Goal: Task Accomplishment & Management: Complete application form

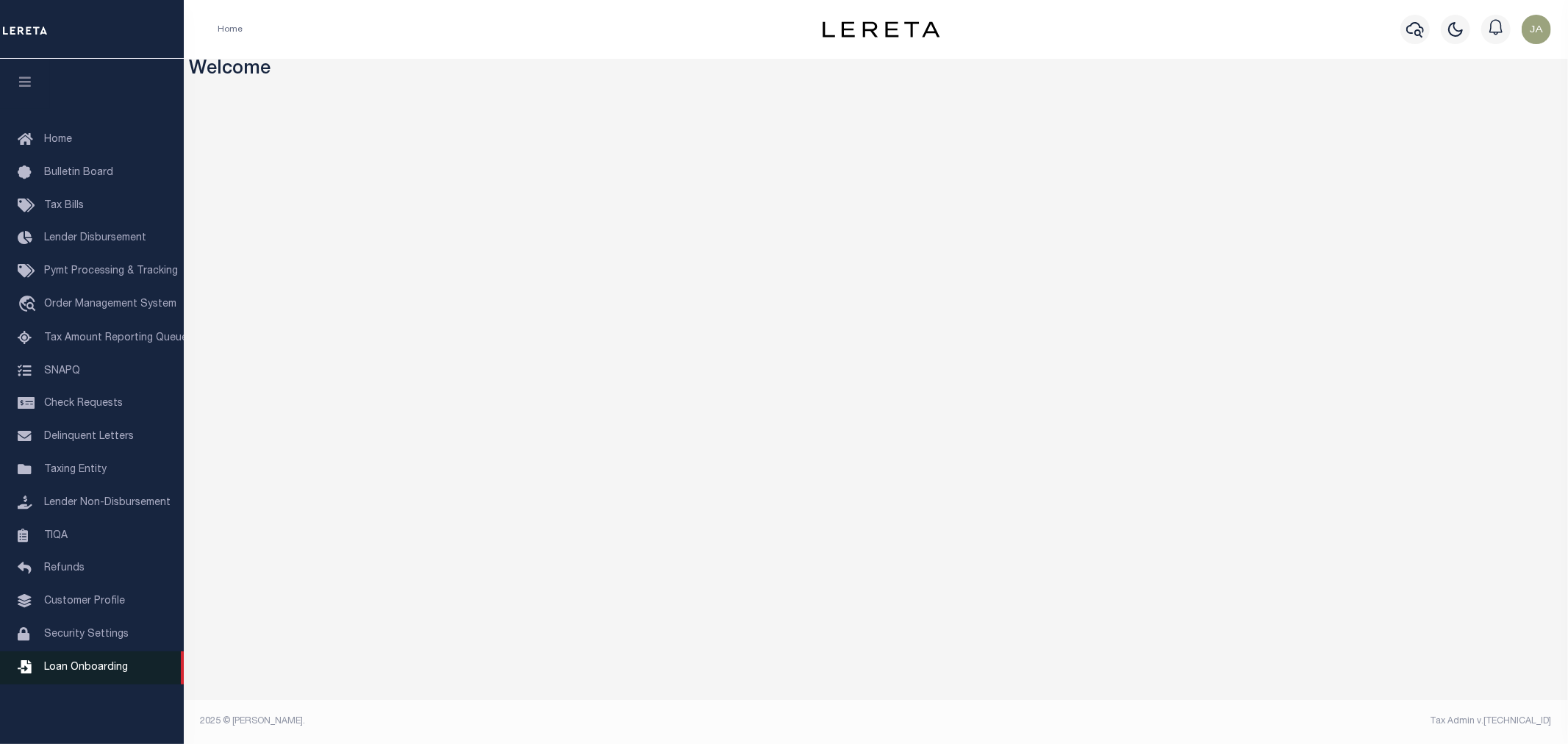
click at [73, 665] on span "Loan Onboarding" at bounding box center [86, 667] width 84 height 11
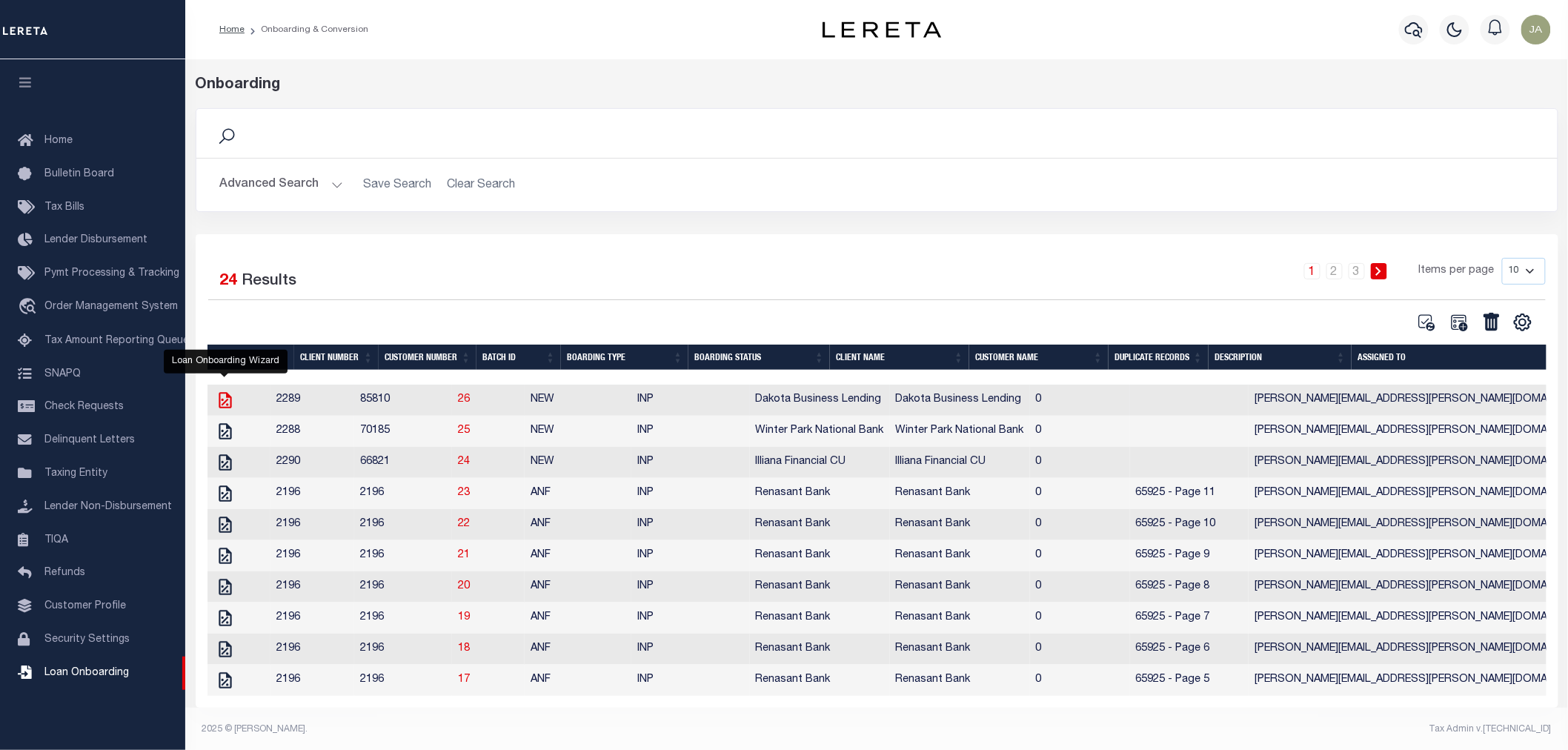
click at [229, 406] on icon "" at bounding box center [225, 400] width 13 height 16
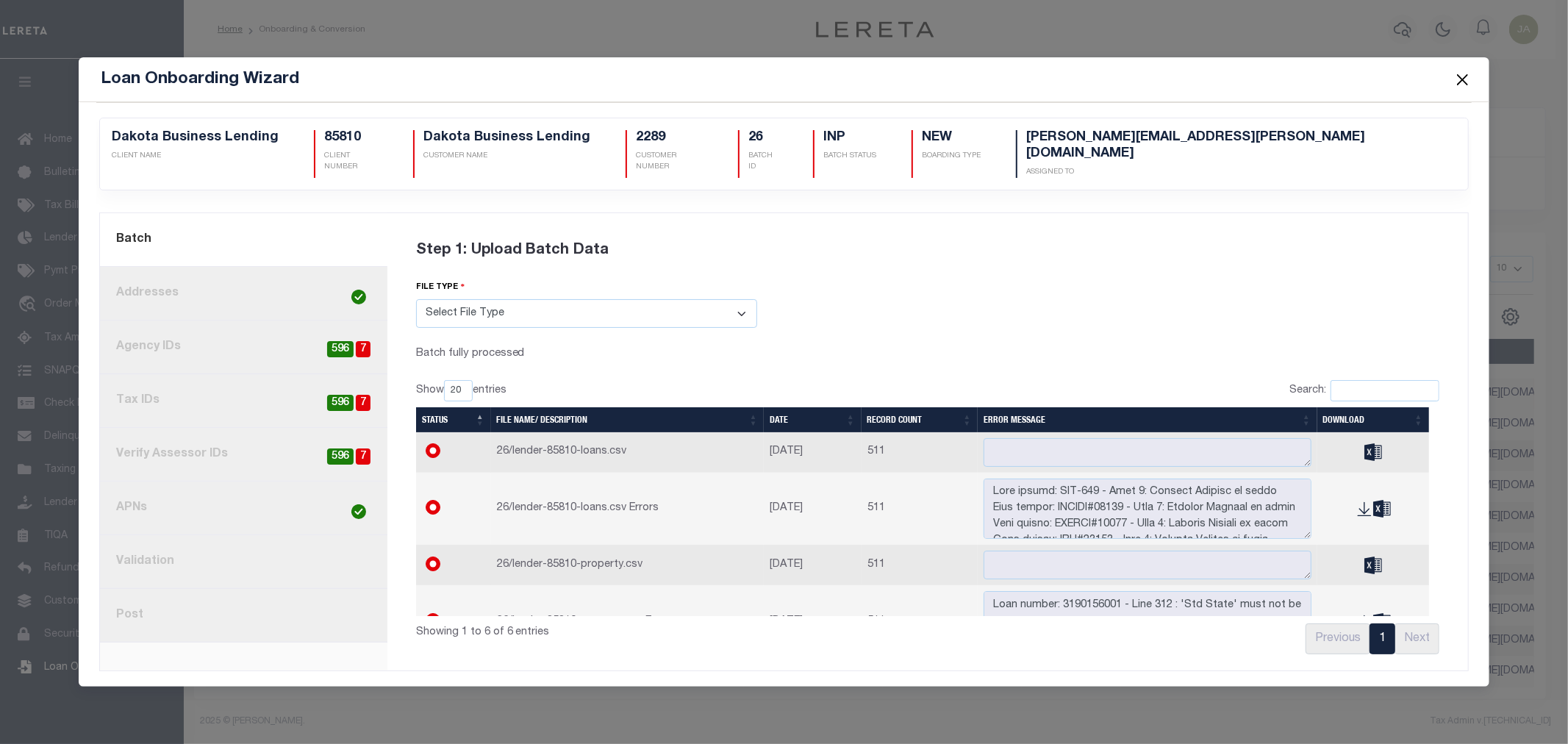
click at [1471, 88] on button "Close" at bounding box center [1462, 79] width 19 height 19
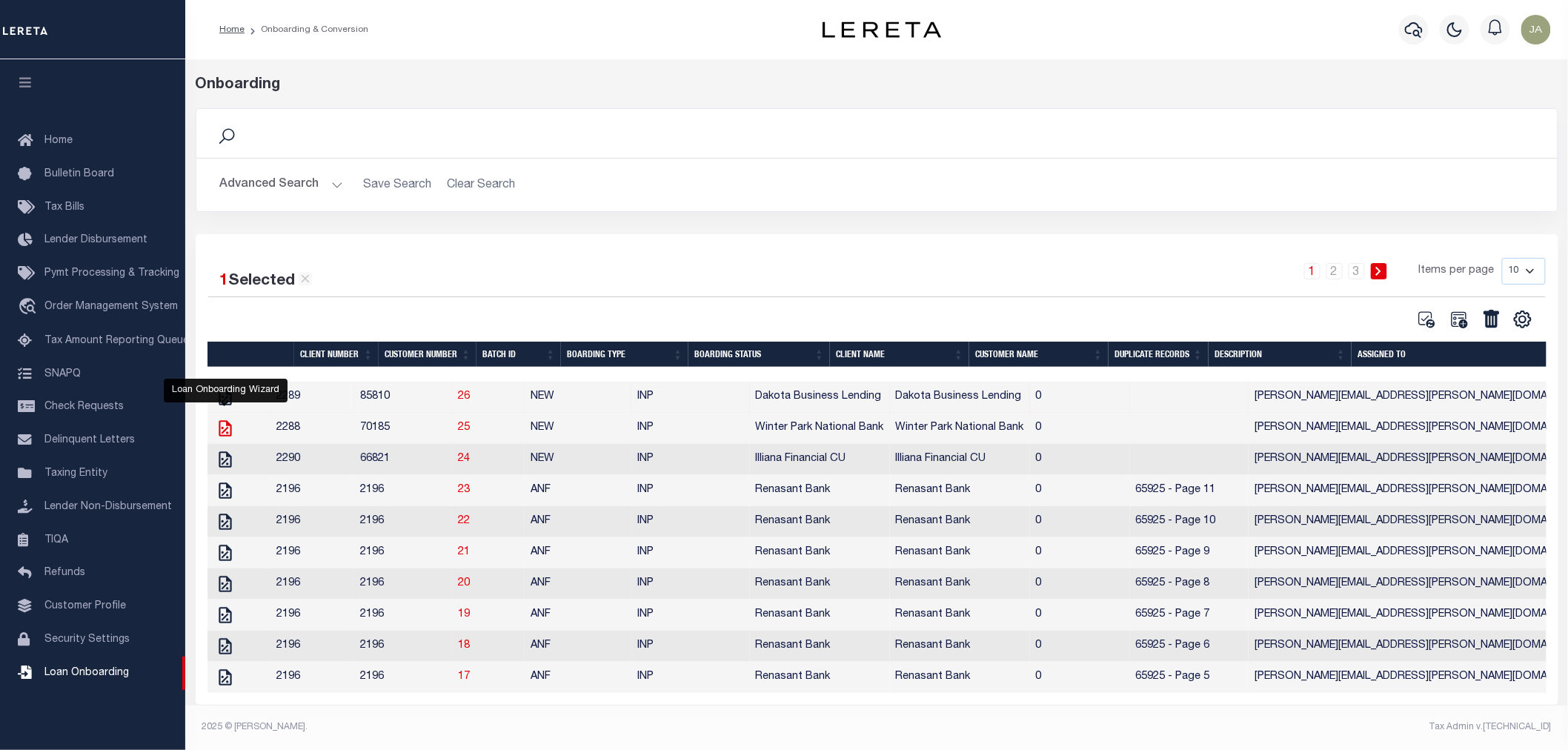
click at [217, 432] on icon "" at bounding box center [225, 428] width 19 height 19
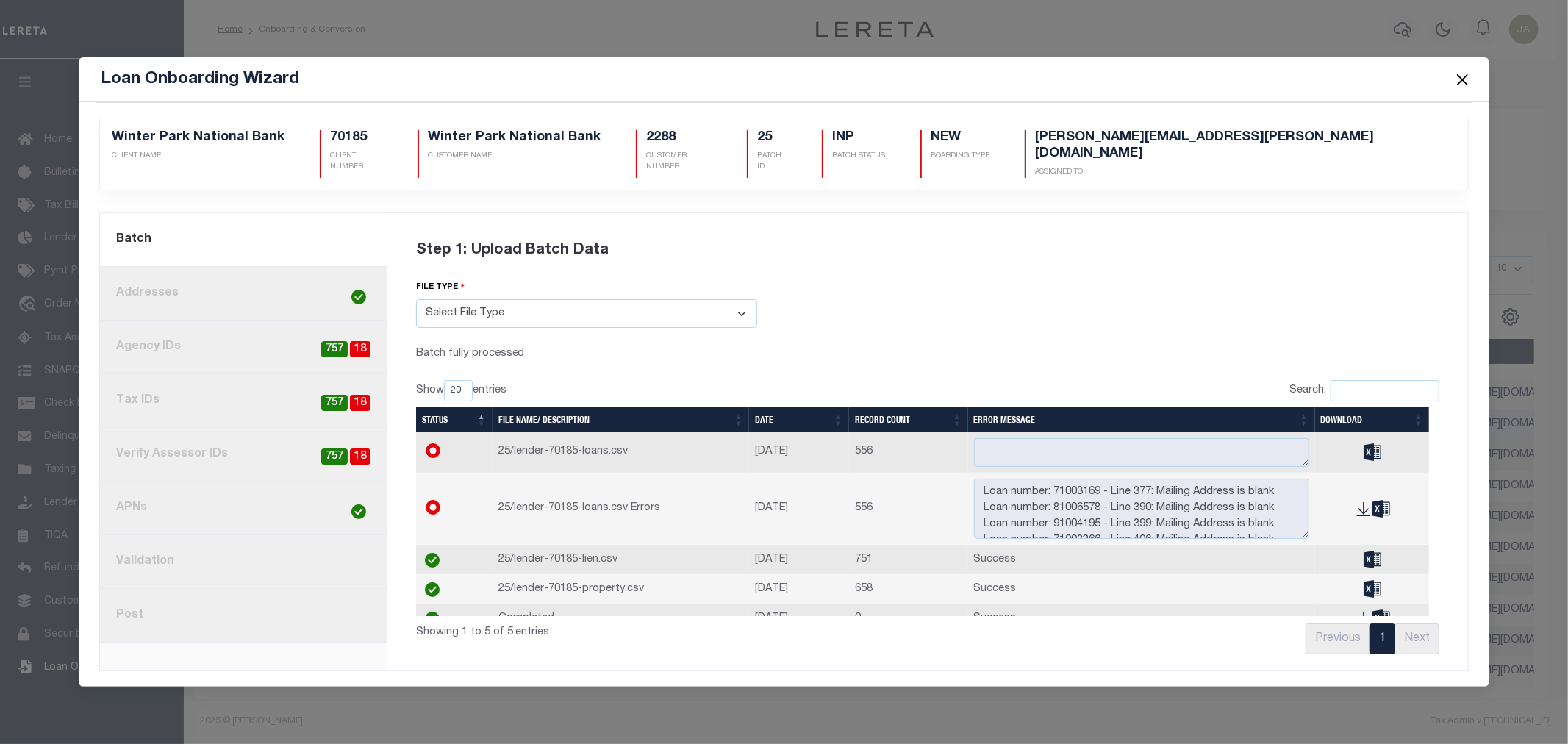
click at [352, 341] on span "18" at bounding box center [360, 349] width 21 height 17
radio input "true"
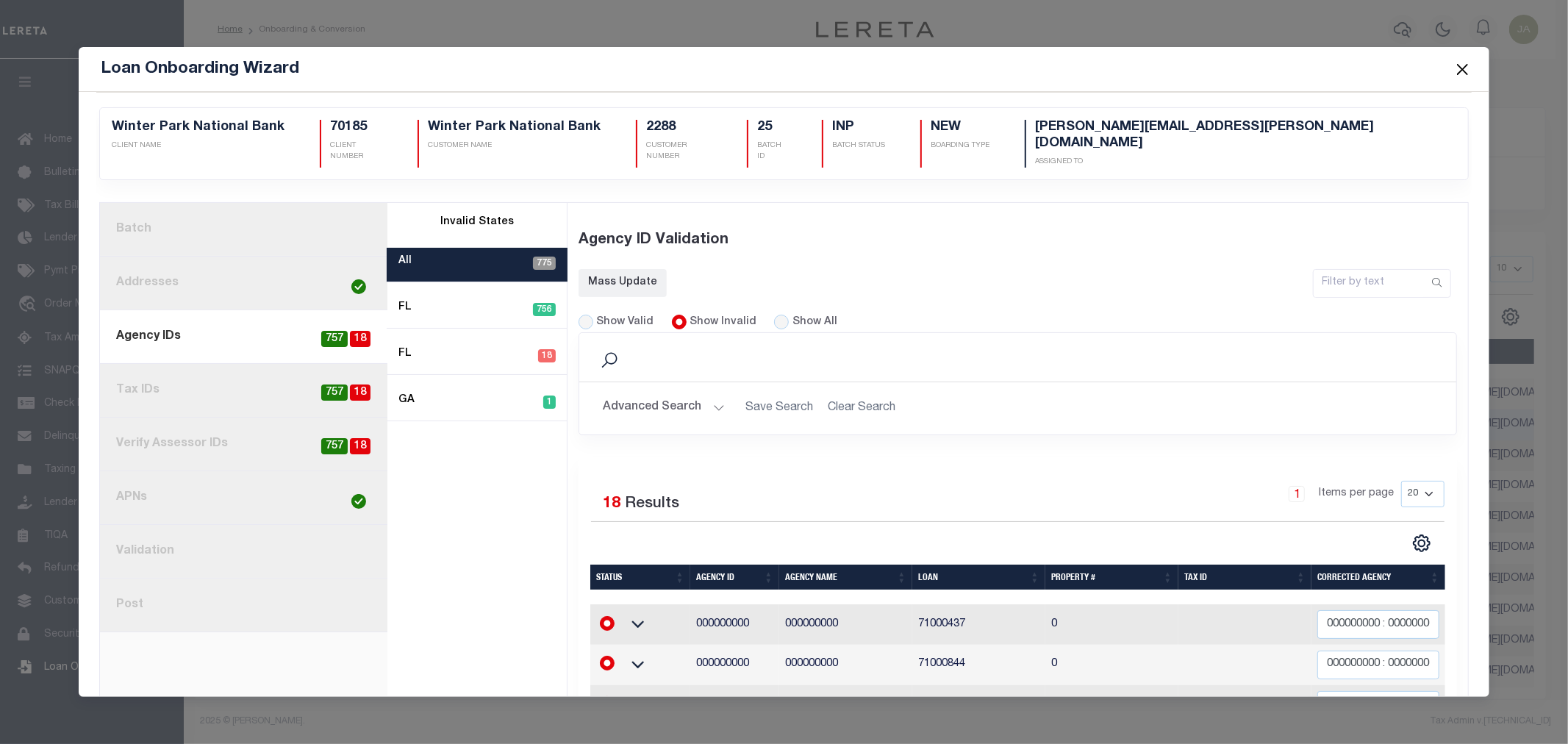
click at [168, 219] on link "1. Batch" at bounding box center [244, 229] width 287 height 54
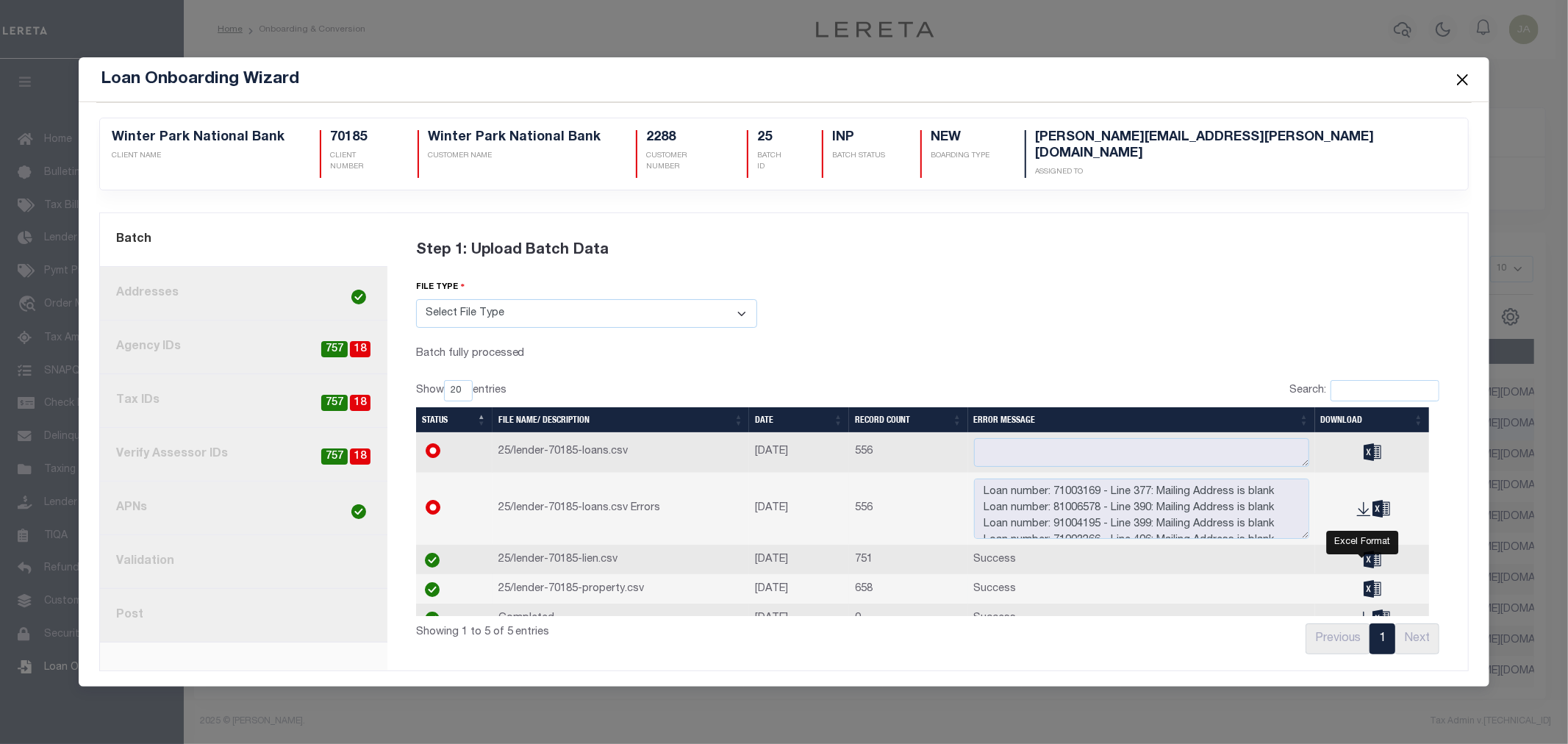
click at [1364, 588] on icon "" at bounding box center [1373, 589] width 18 height 17
click at [358, 342] on span "18" at bounding box center [360, 349] width 21 height 17
radio input "false"
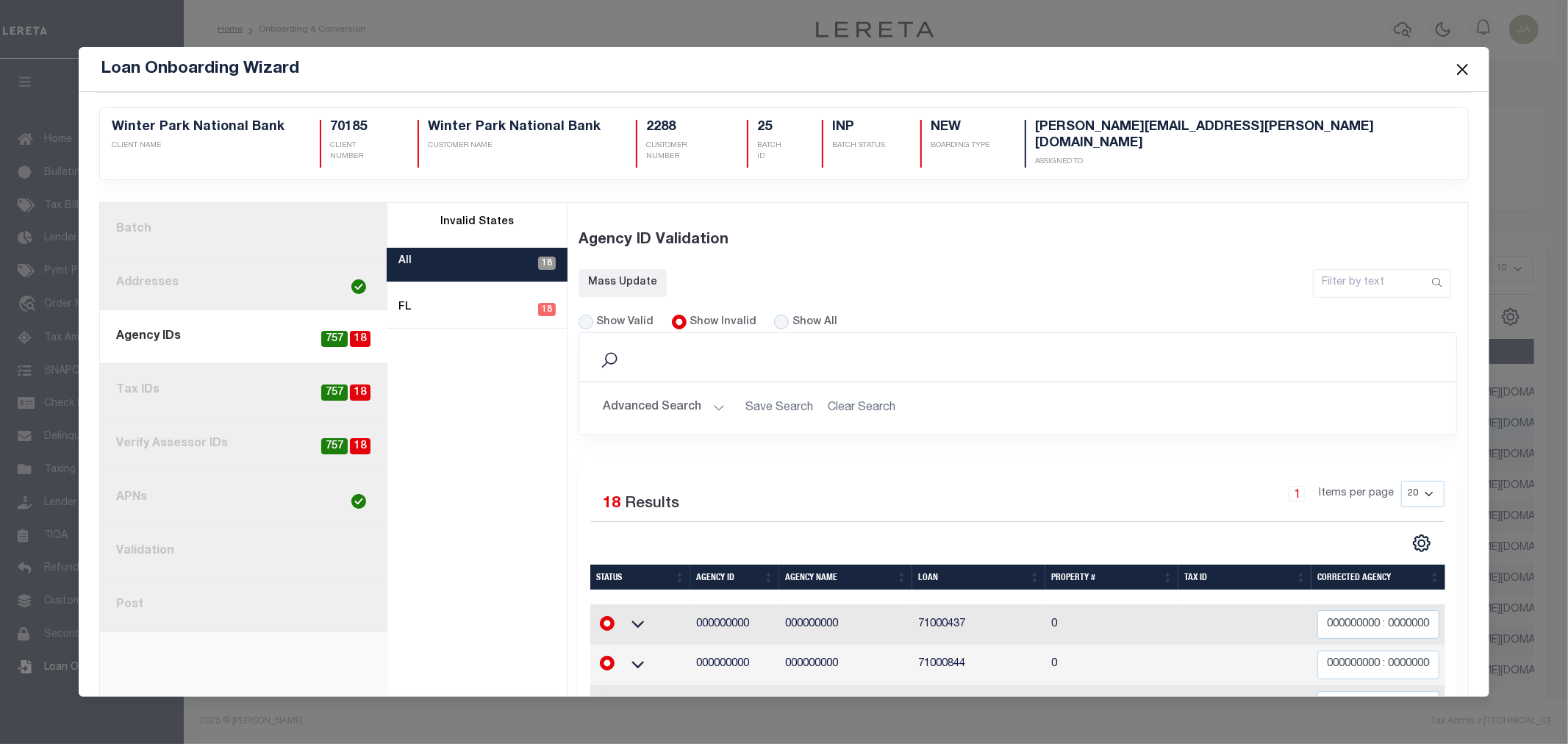
click at [1473, 72] on span at bounding box center [1462, 69] width 56 height 41
click at [1464, 61] on button "Close" at bounding box center [1462, 69] width 19 height 19
